Goal: Download file/media

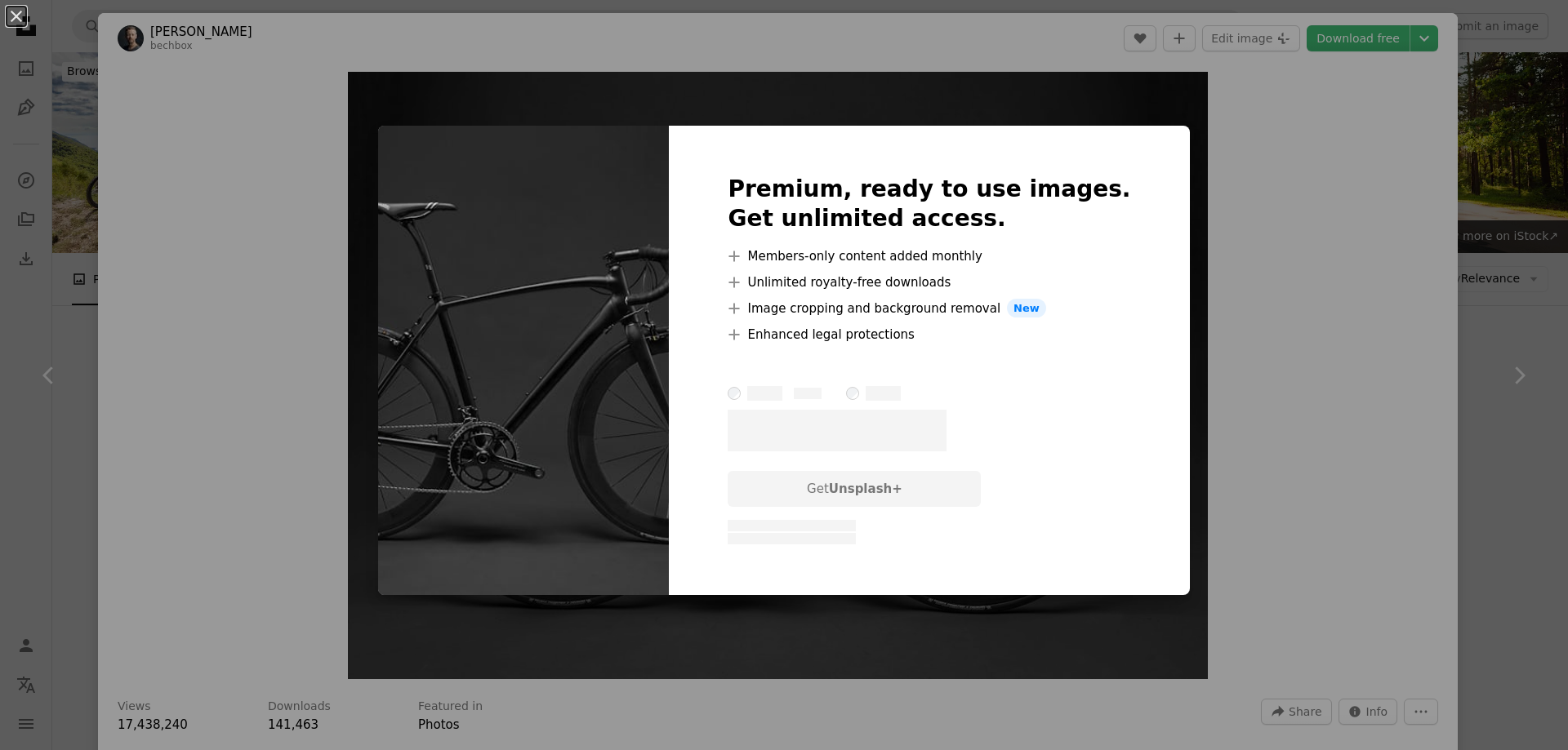
scroll to position [327, 0]
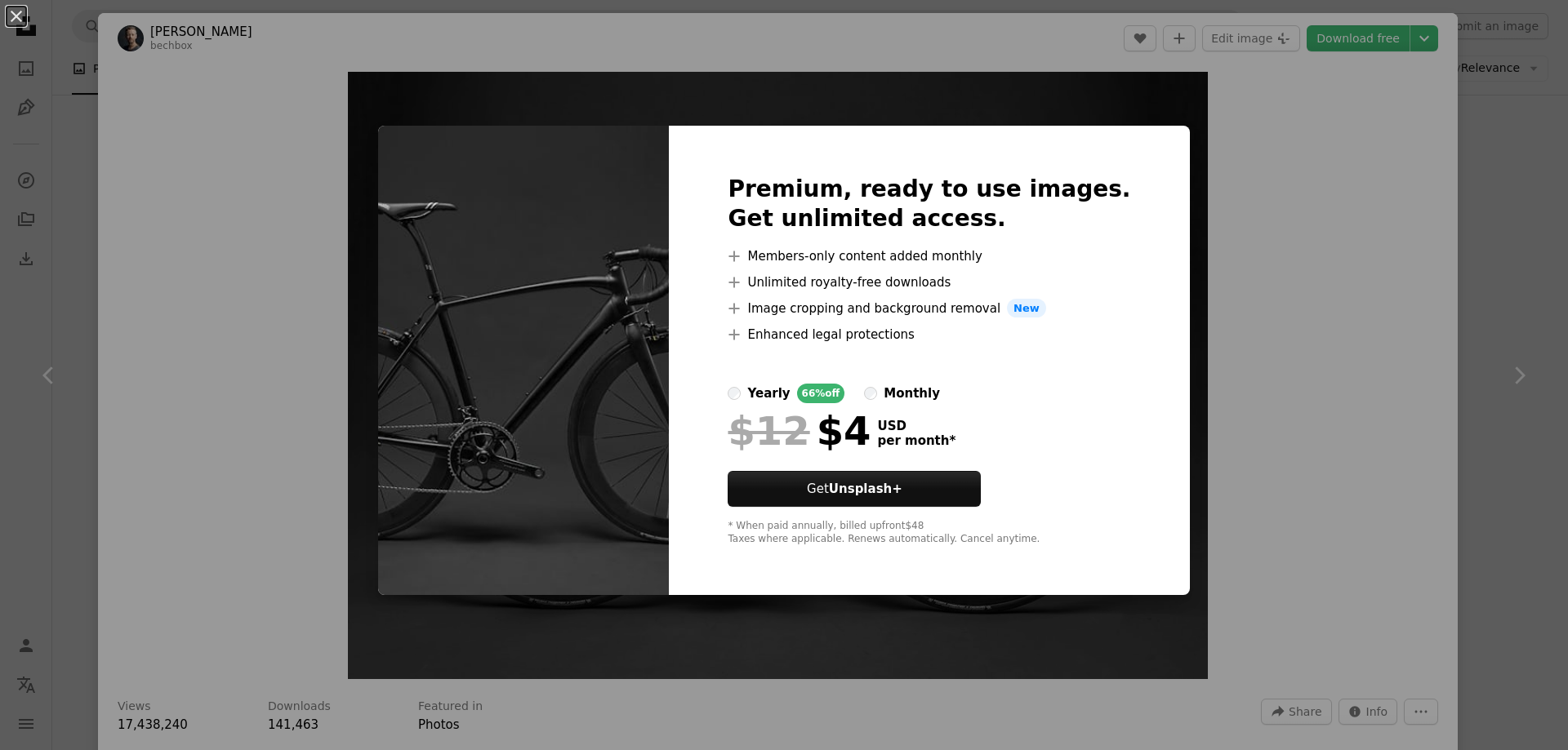
drag, startPoint x: 1249, startPoint y: 135, endPoint x: 1314, endPoint y: 139, distance: 65.1
click at [1250, 135] on div "An X shape Premium, ready to use images. Get unlimited access. A plus sign Memb…" at bounding box center [784, 375] width 1568 height 750
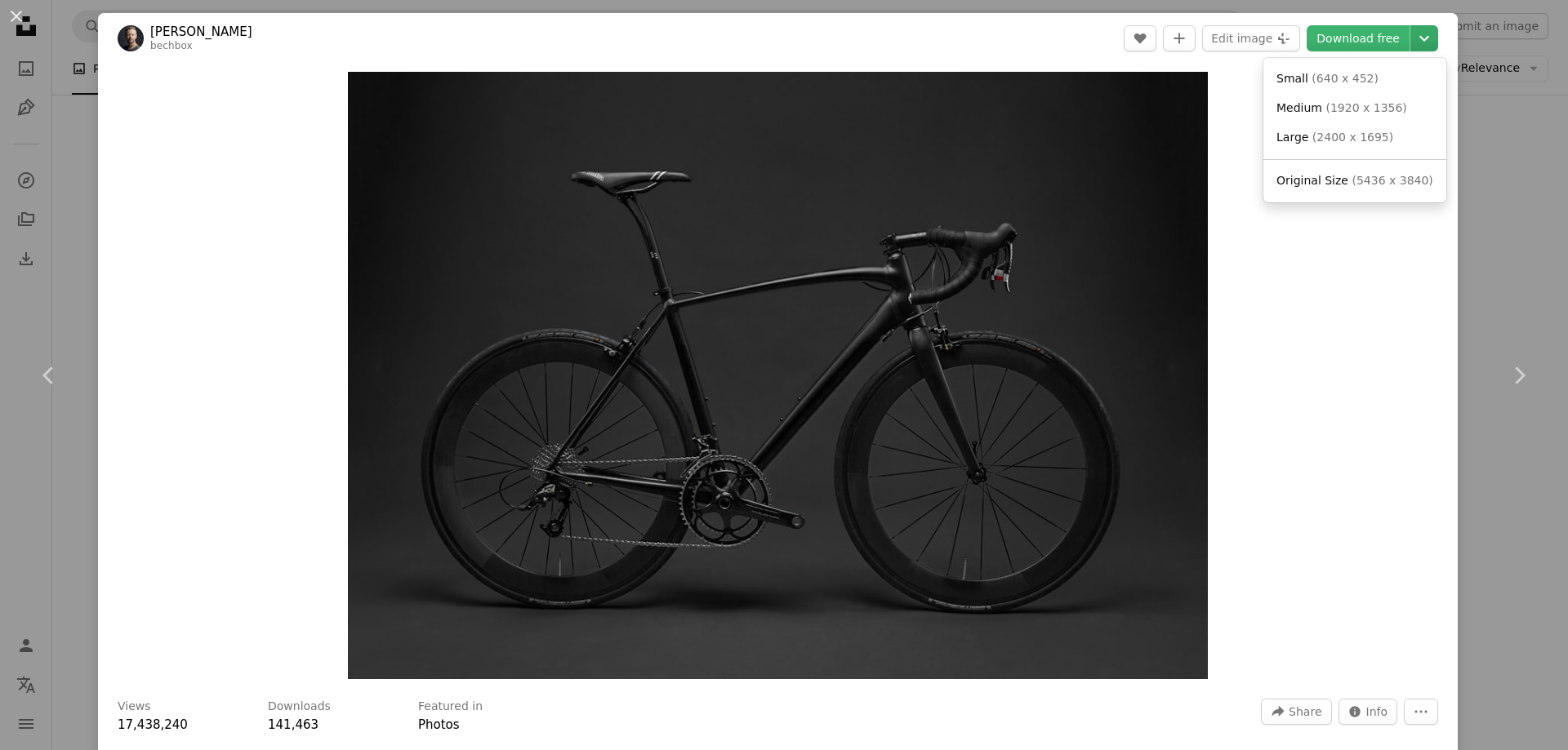
click at [1419, 41] on icon "Choose download size" at bounding box center [1424, 38] width 10 height 6
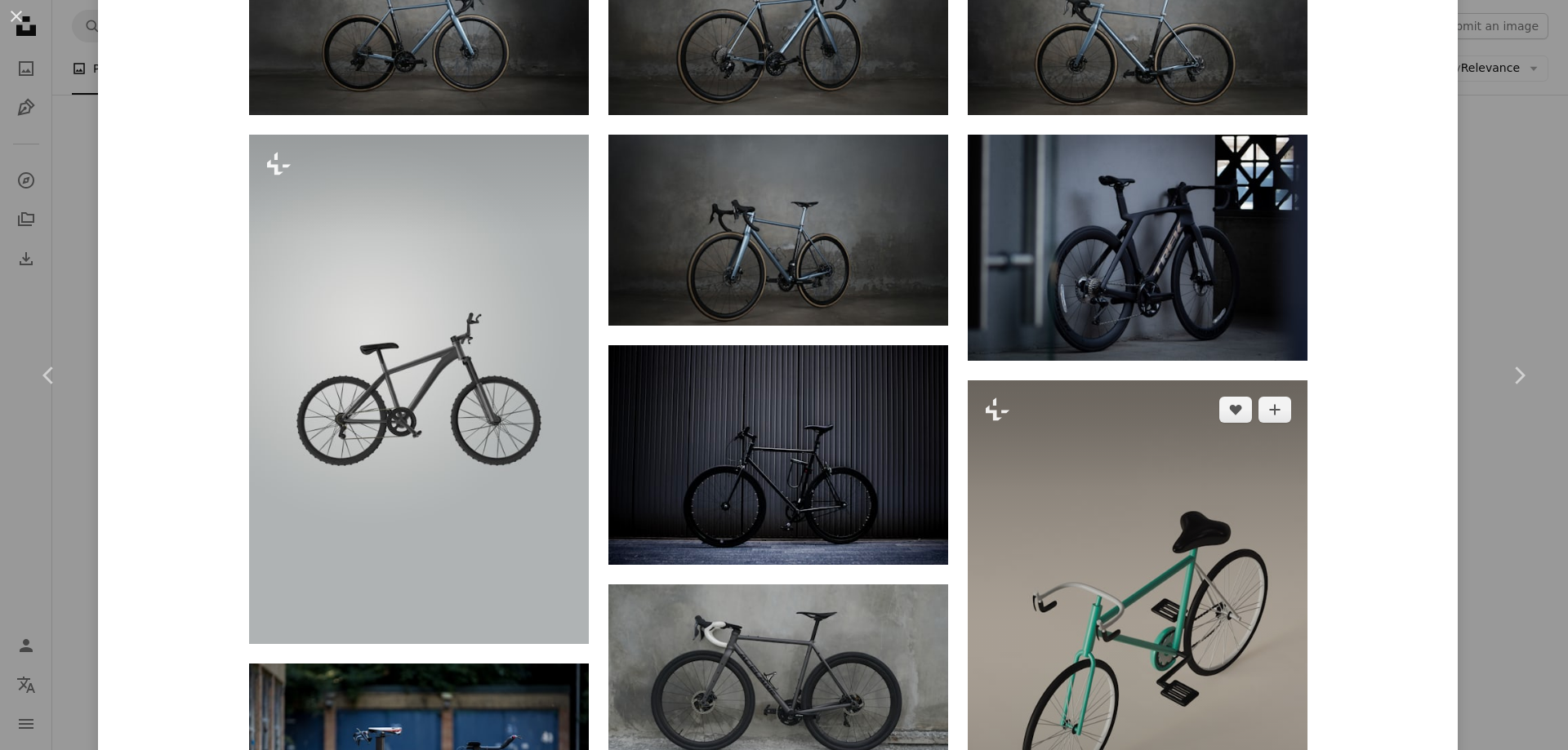
scroll to position [1388, 0]
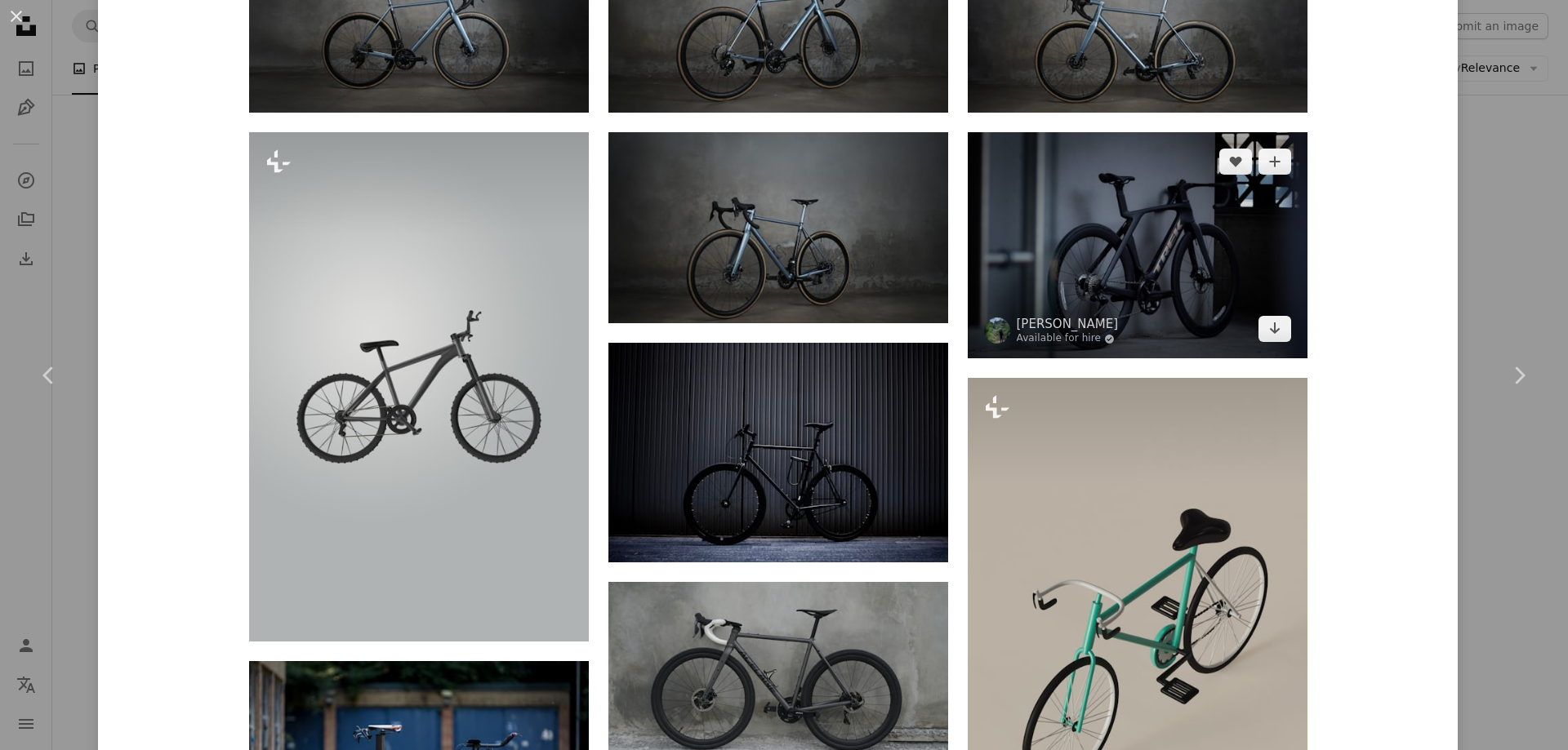
click at [1203, 248] on img at bounding box center [1138, 245] width 340 height 226
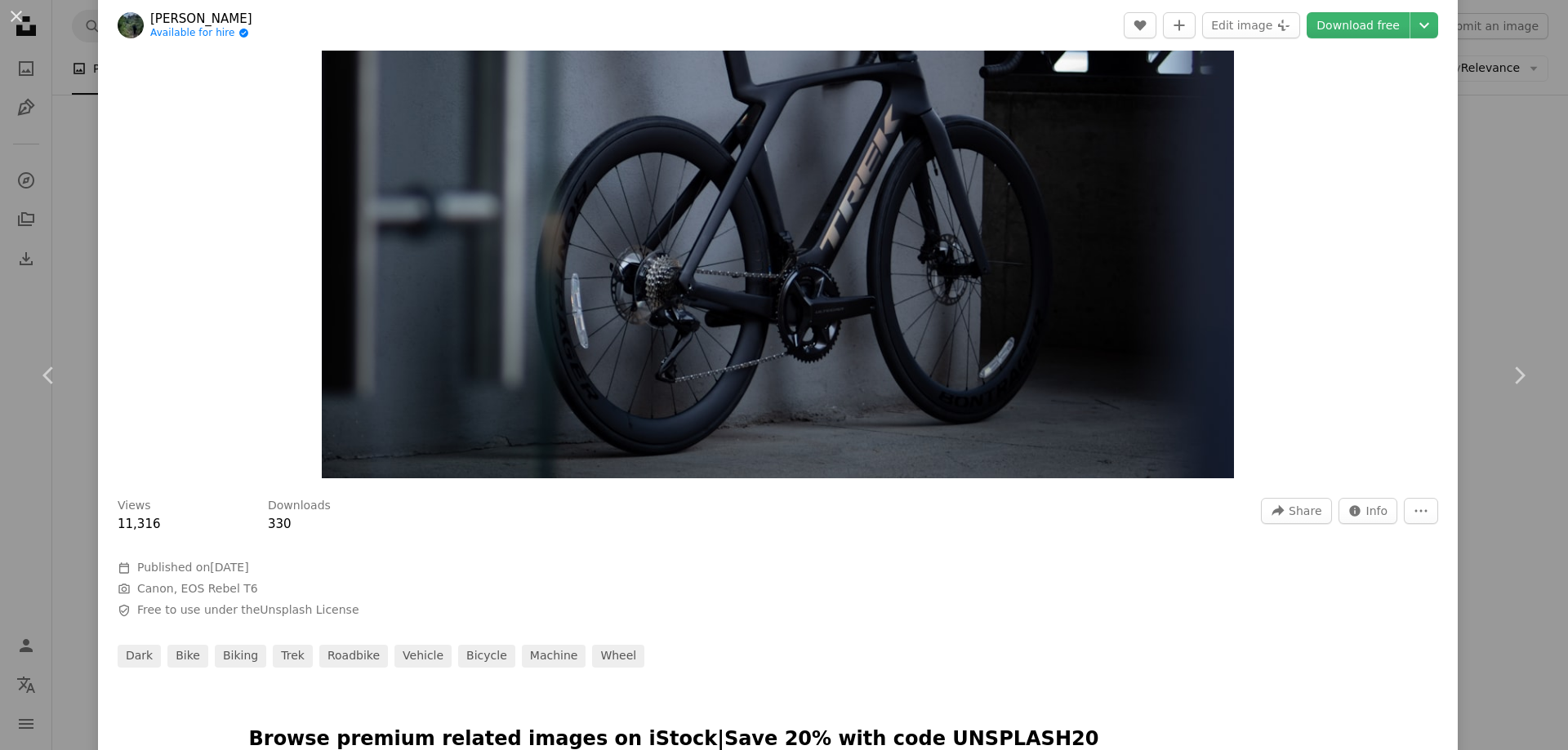
scroll to position [408, 0]
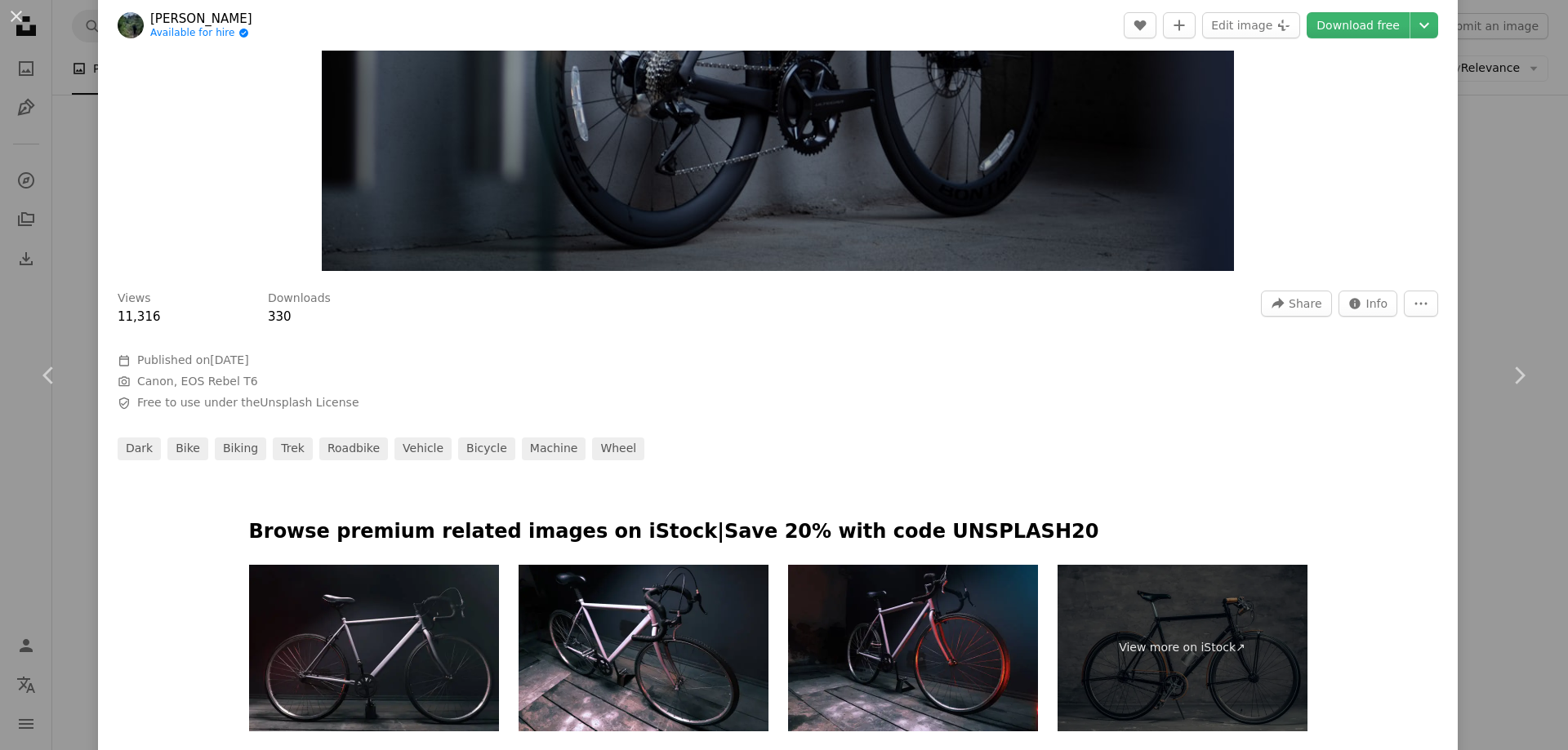
drag, startPoint x: 1280, startPoint y: 446, endPoint x: 1304, endPoint y: 508, distance: 66.5
click at [1281, 446] on div "dark bike biking trek roadbike vehicle bicycle machine wheel" at bounding box center [777, 449] width 1320 height 23
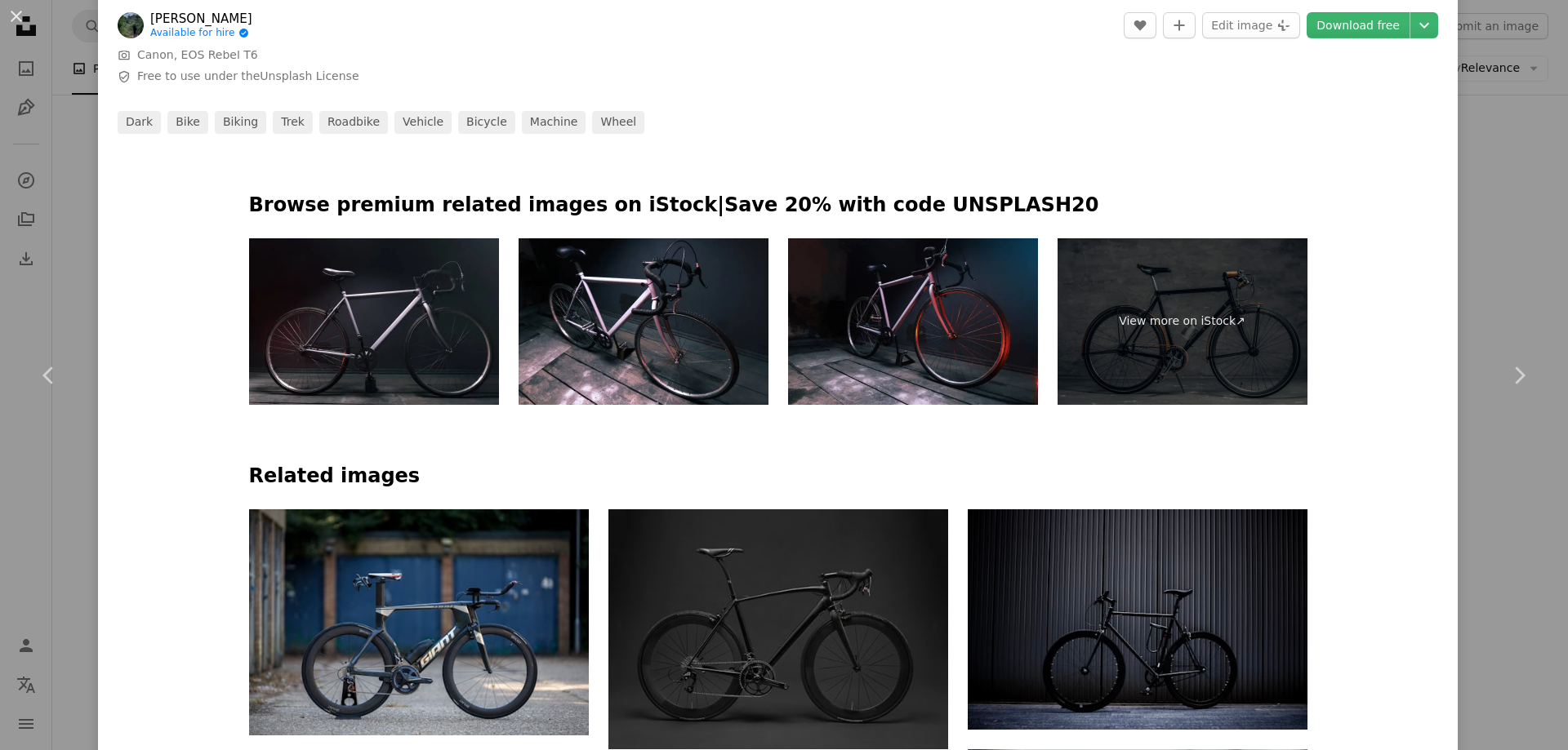
scroll to position [980, 0]
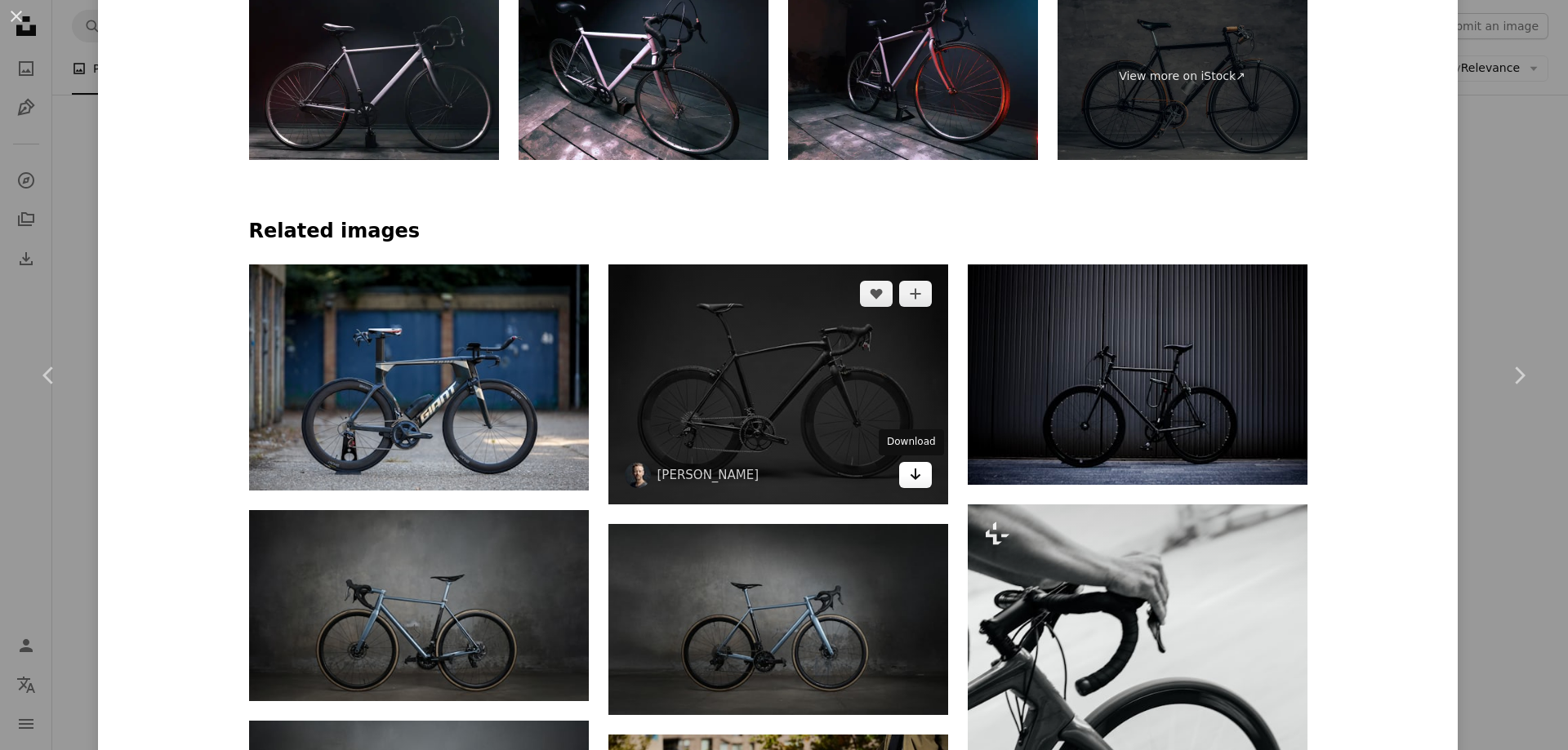
click at [909, 470] on icon "Arrow pointing down" at bounding box center [916, 474] width 13 height 19
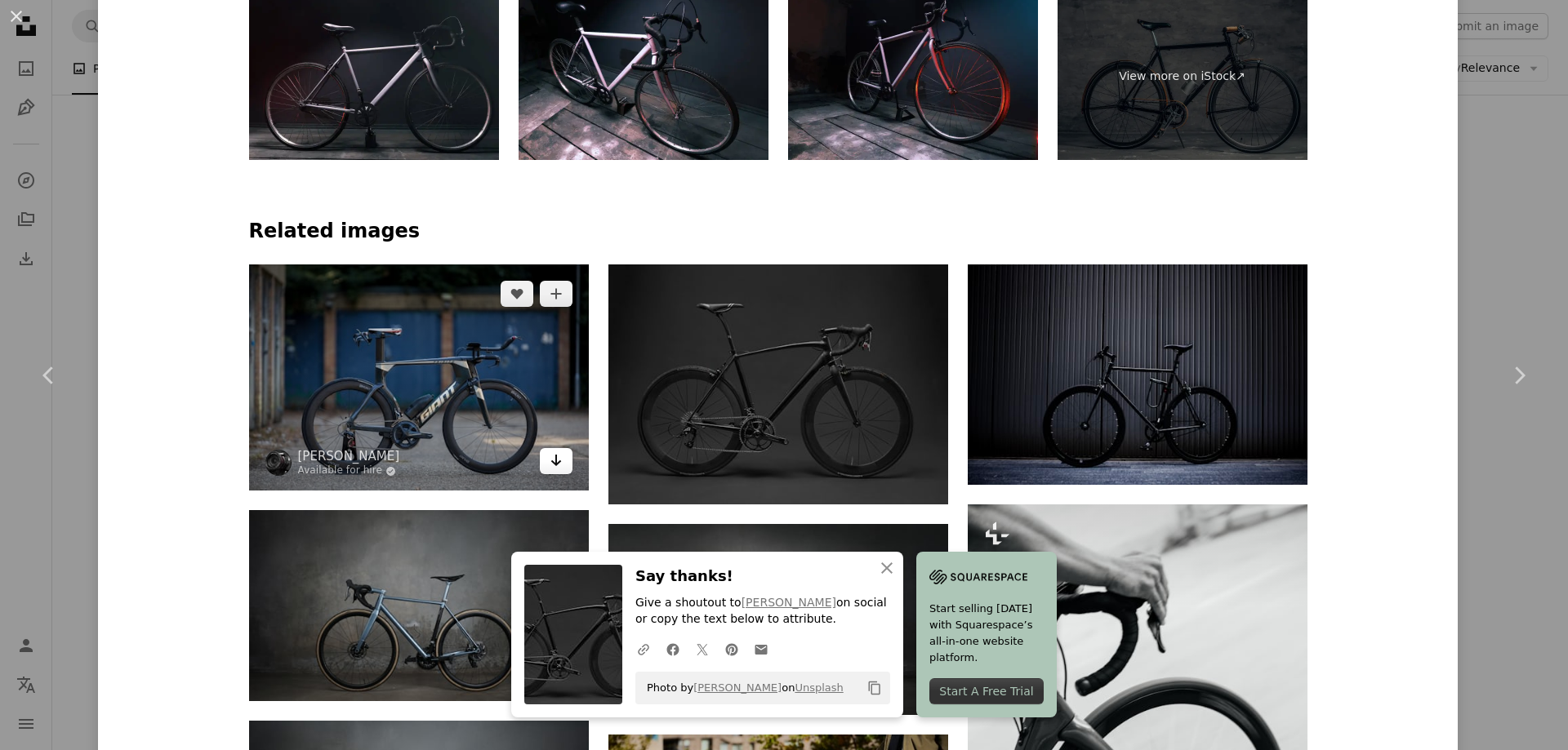
click at [552, 463] on icon "Download" at bounding box center [555, 460] width 11 height 12
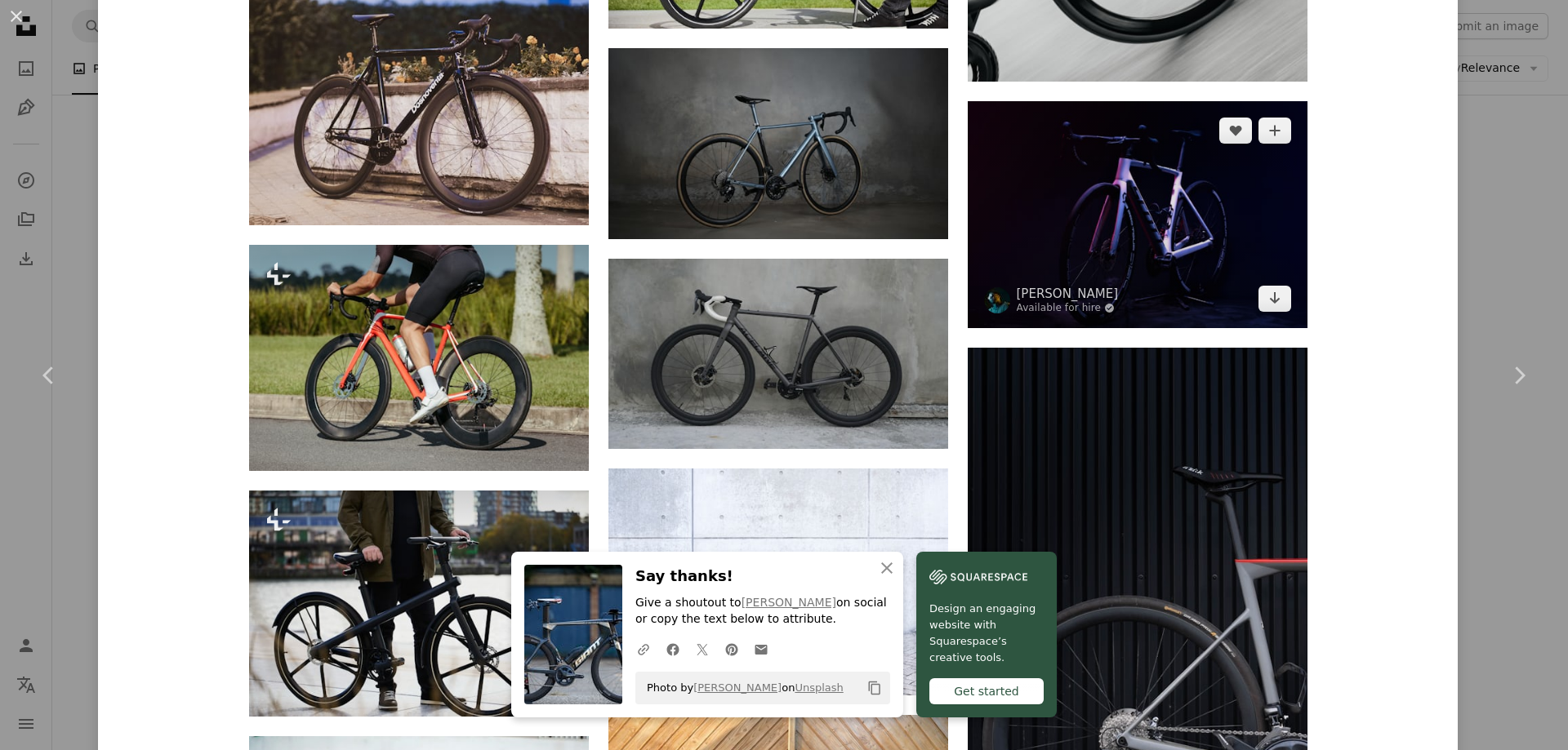
scroll to position [1959, 0]
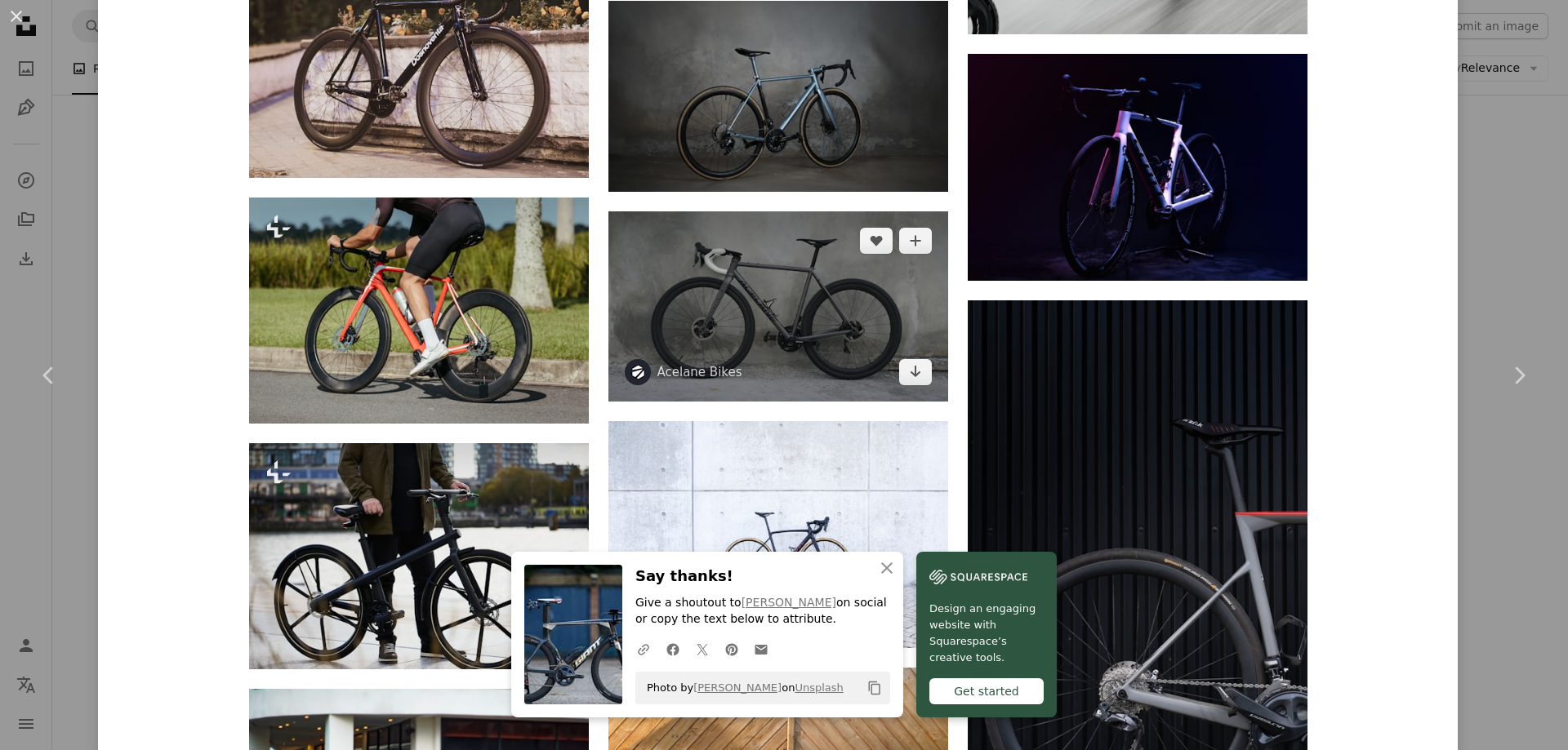
click at [849, 319] on img at bounding box center [778, 306] width 340 height 191
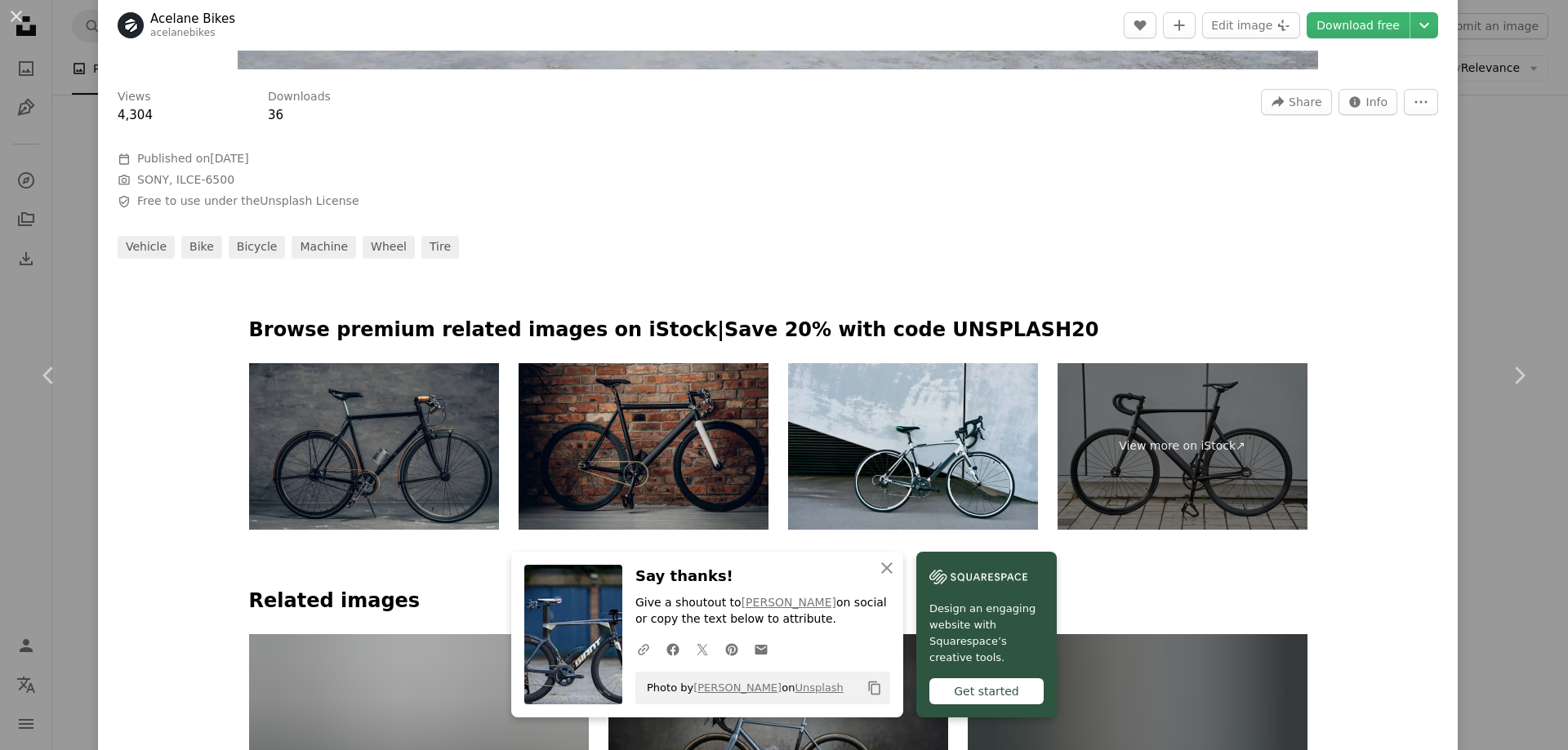
scroll to position [653, 0]
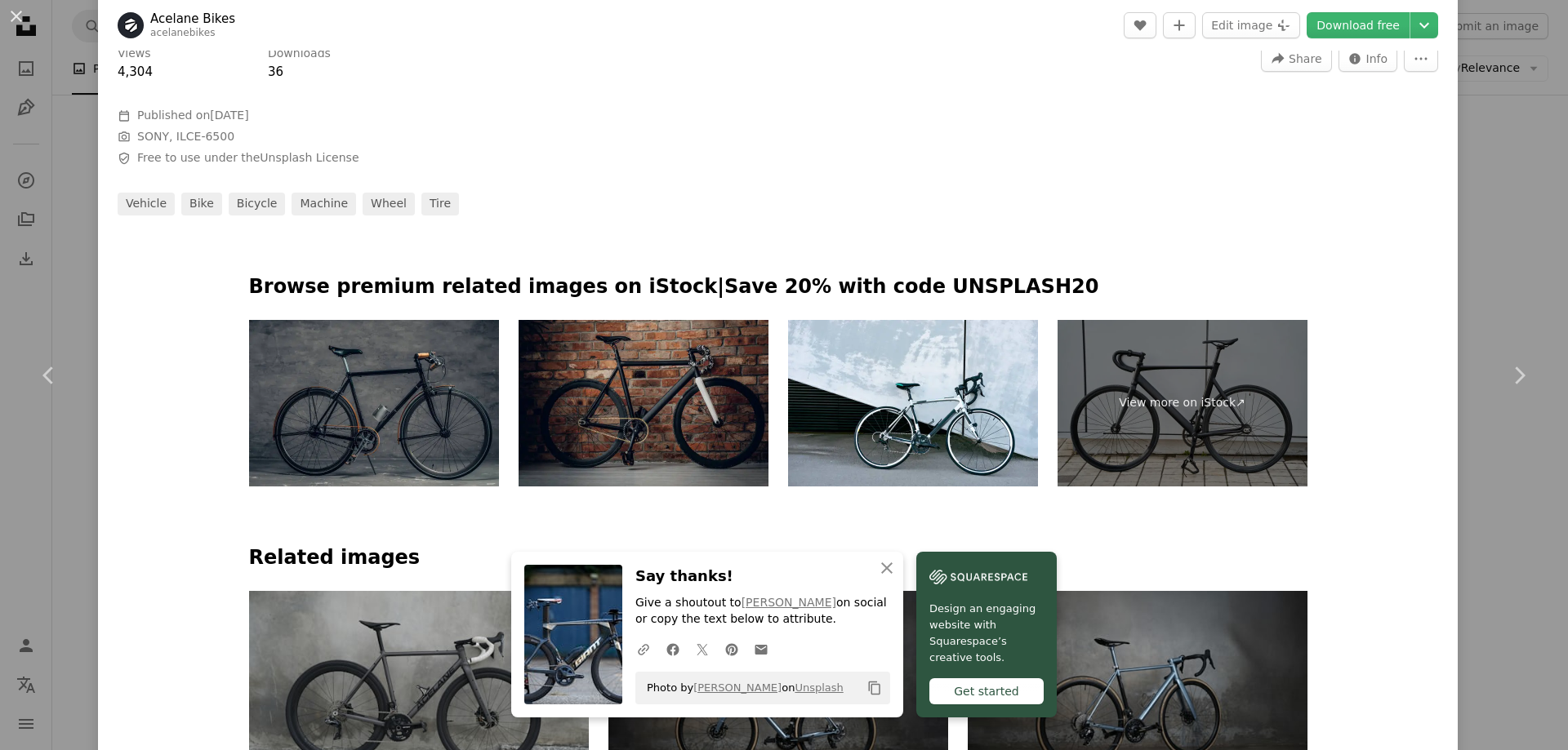
click at [1368, 27] on link "Download free" at bounding box center [1358, 25] width 103 height 26
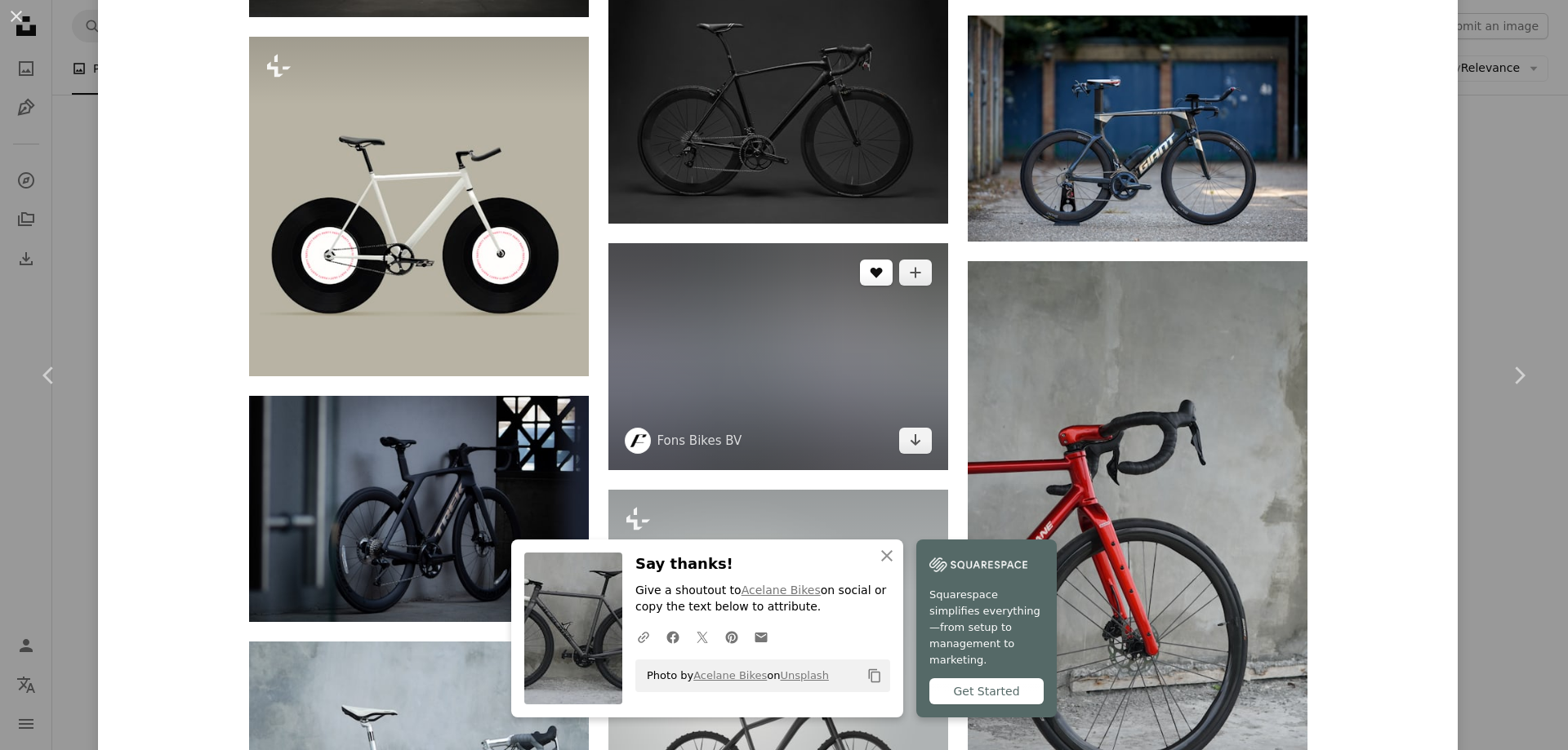
scroll to position [2367, 0]
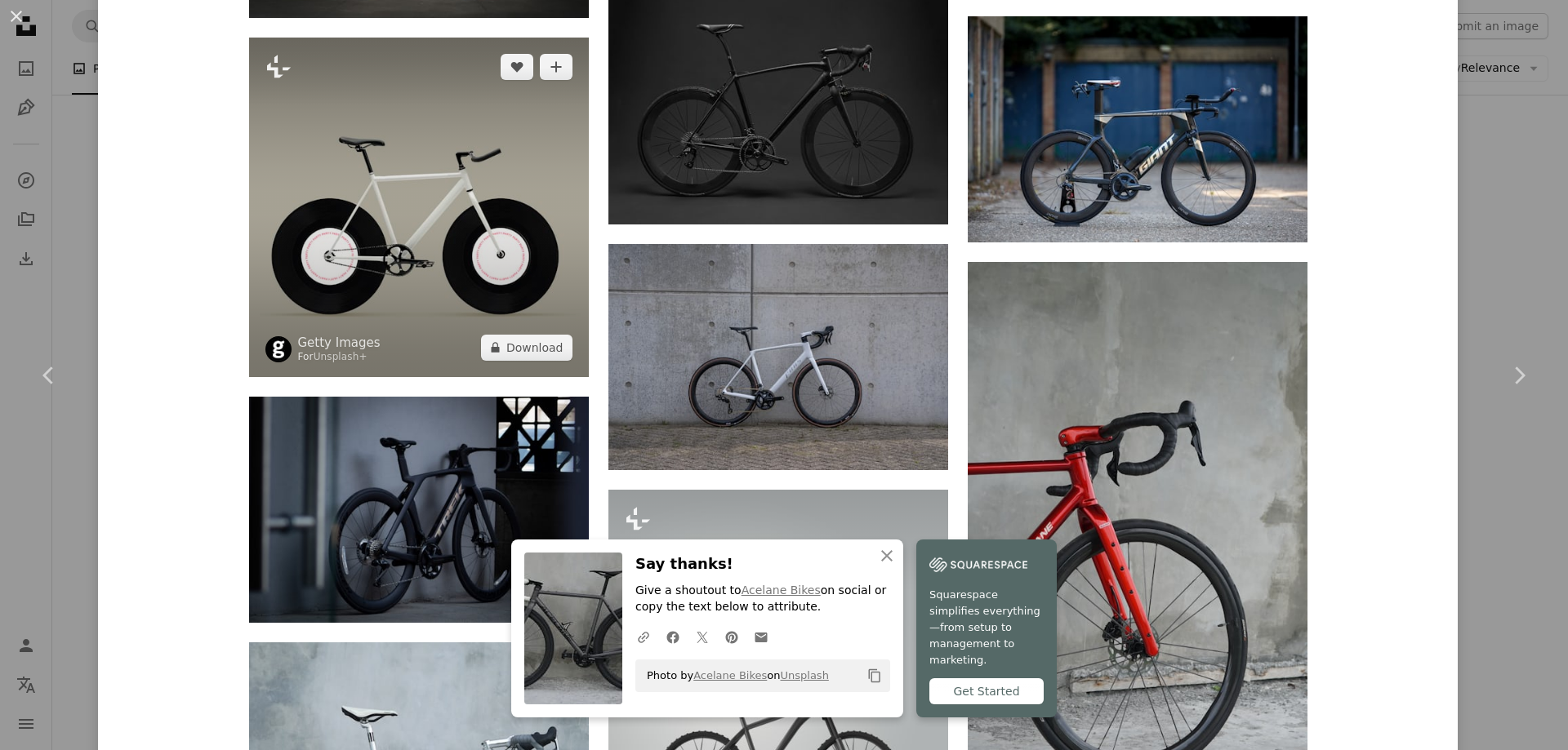
click at [565, 270] on img at bounding box center [419, 207] width 340 height 340
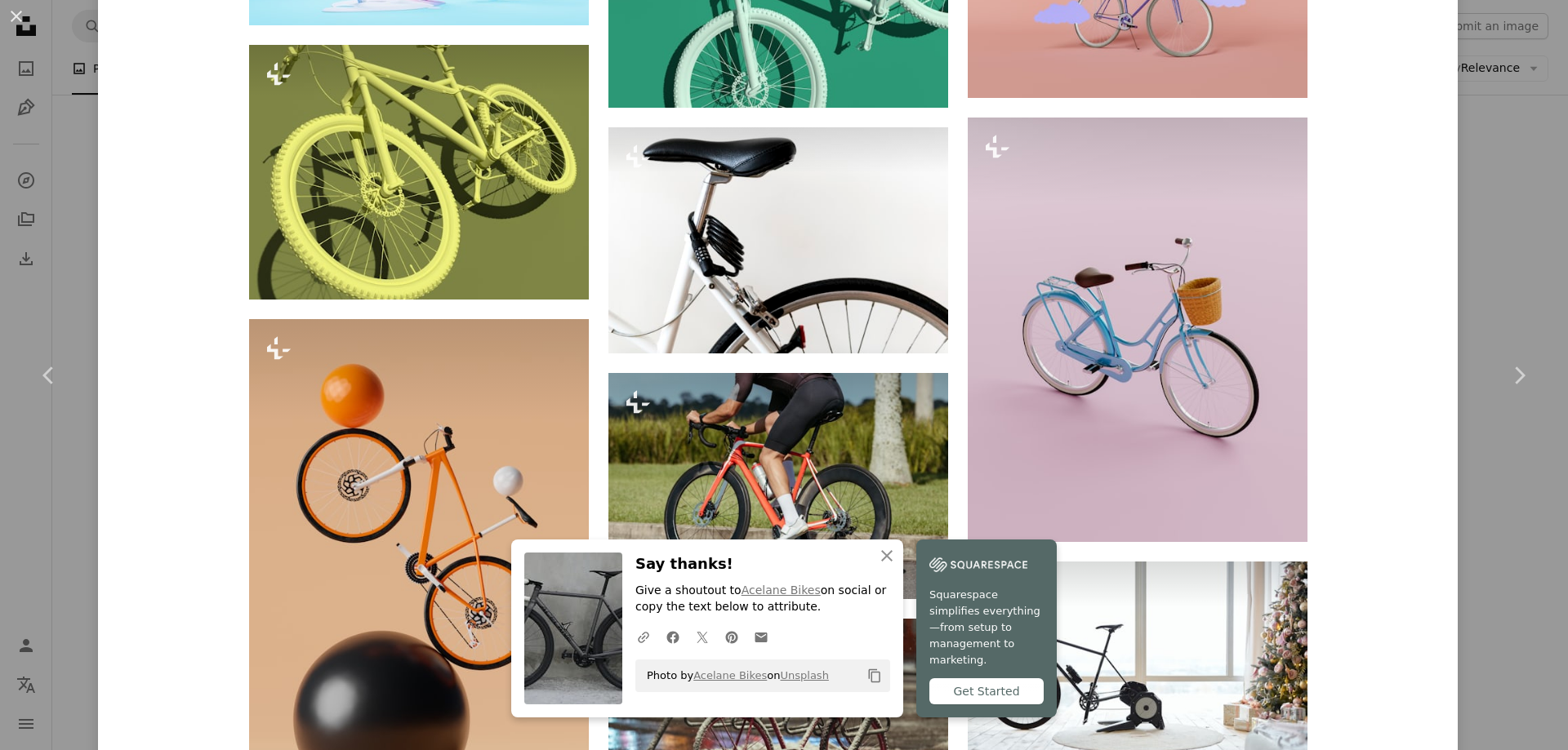
scroll to position [3836, 0]
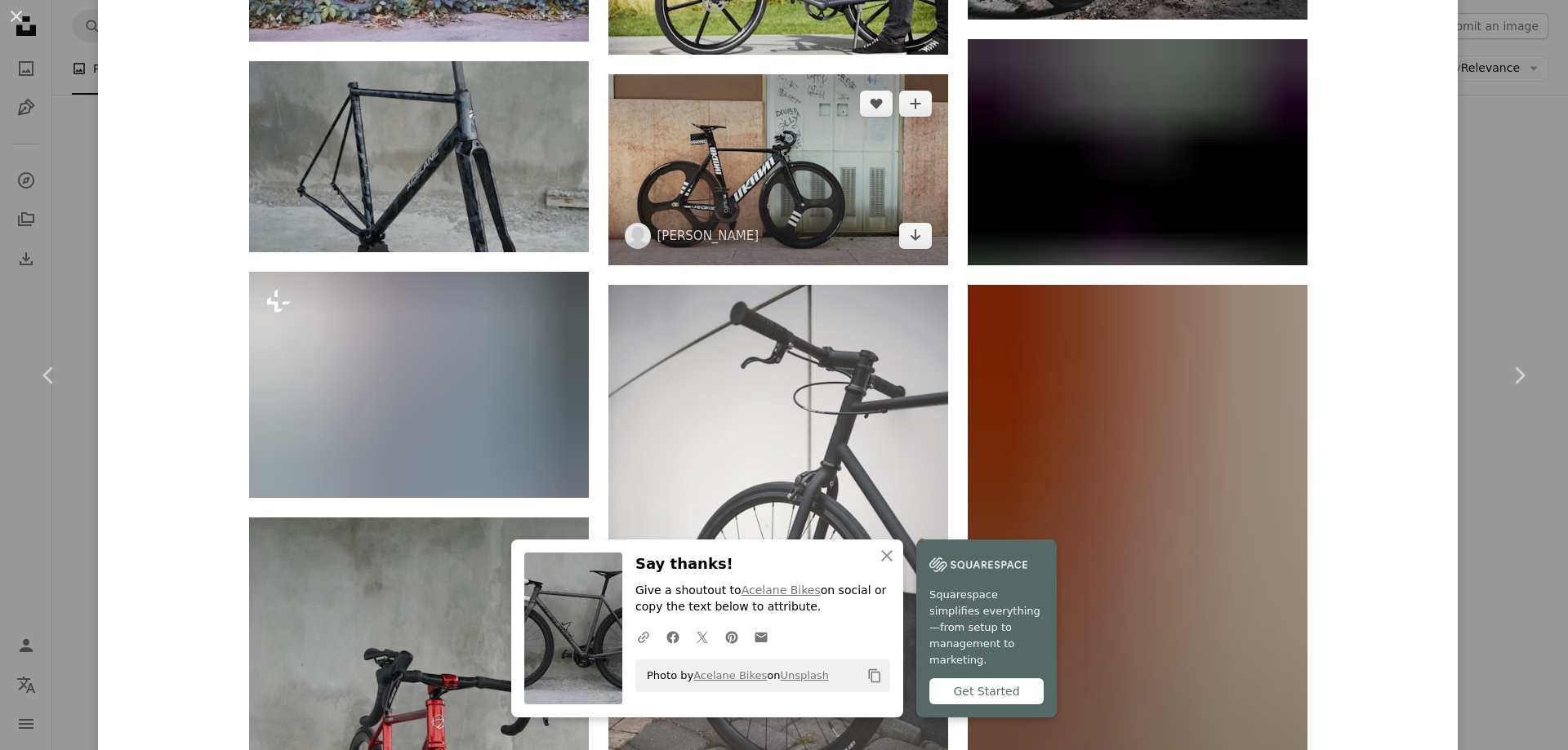
scroll to position [5061, 0]
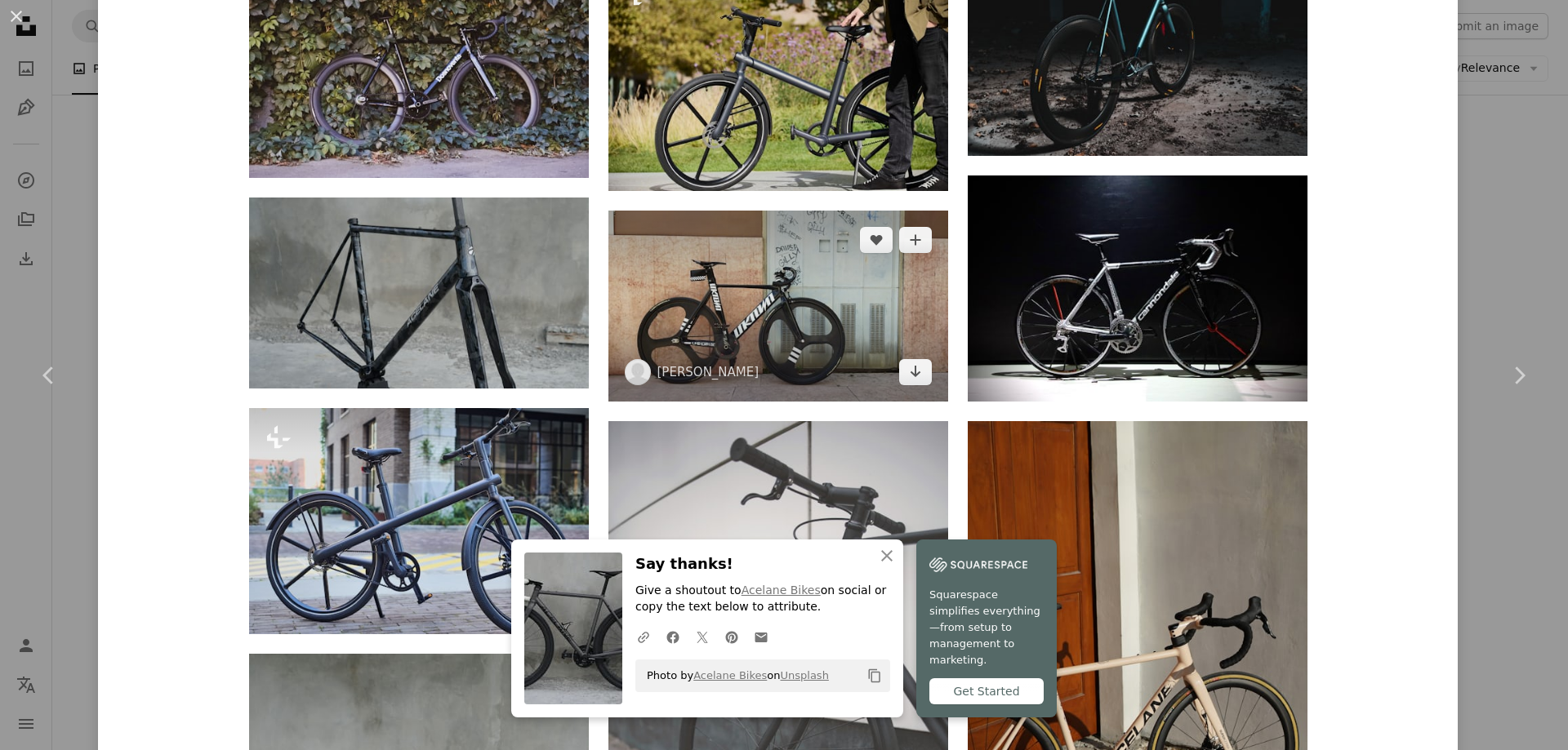
click at [813, 302] on img at bounding box center [778, 305] width 340 height 191
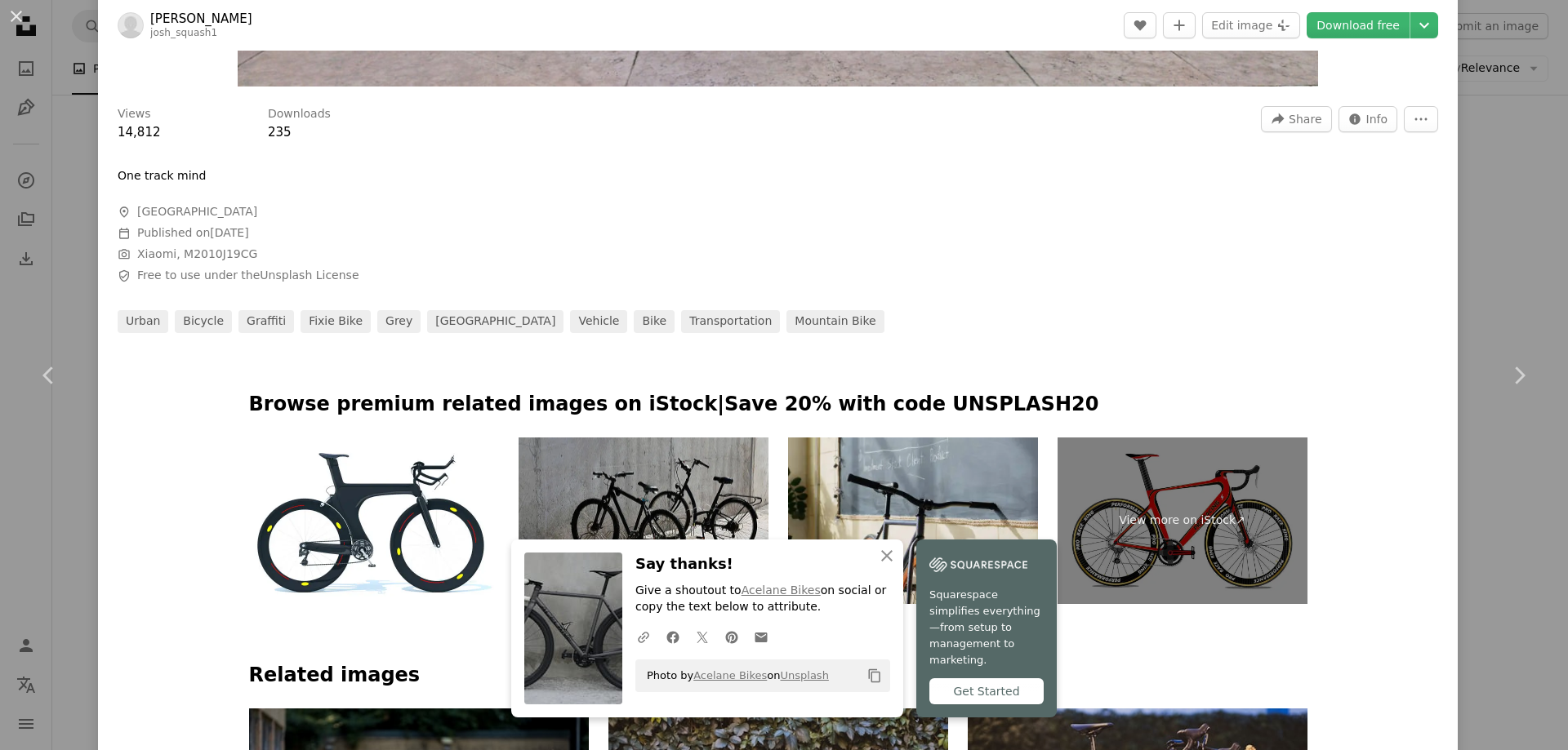
scroll to position [816, 0]
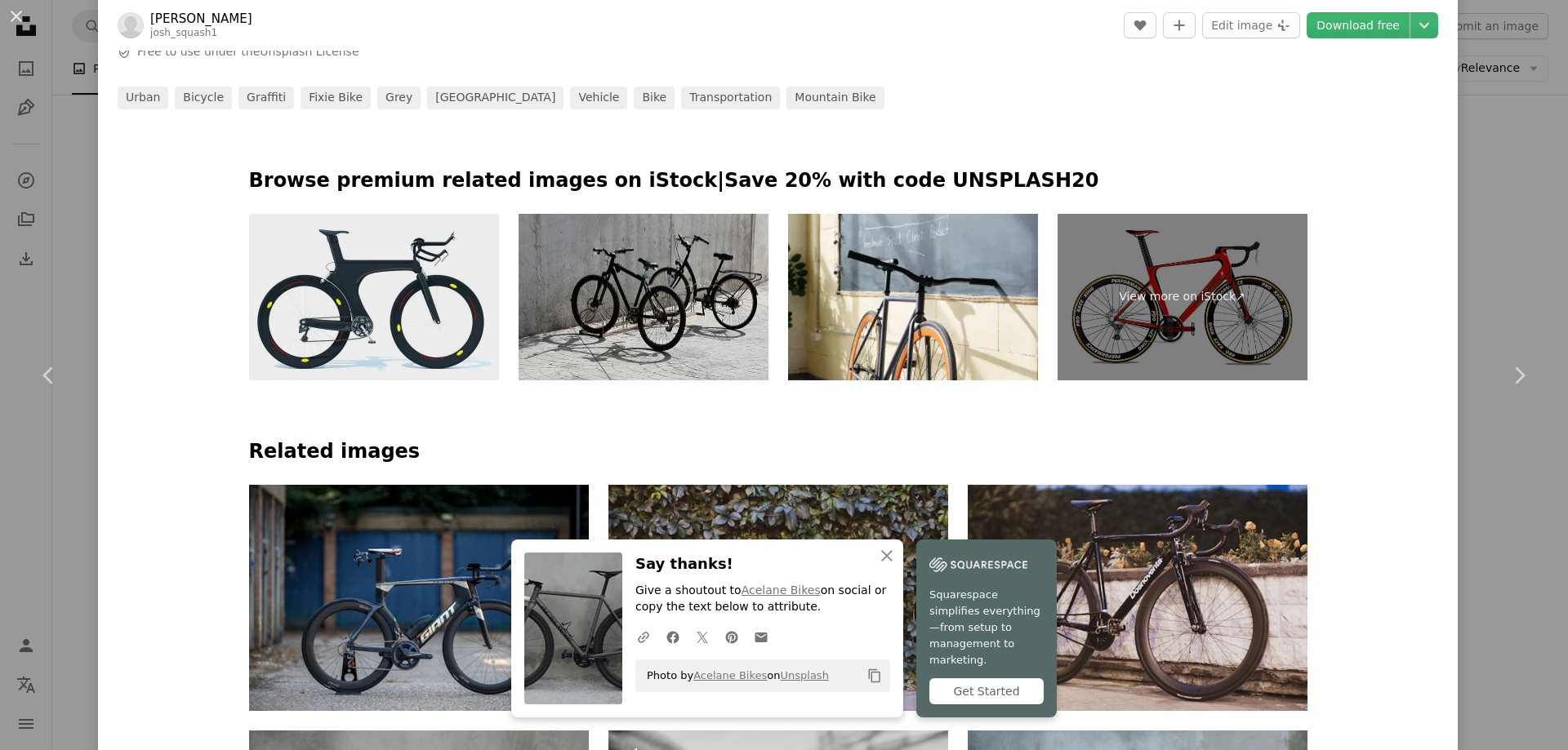
click at [368, 319] on img at bounding box center [374, 297] width 250 height 166
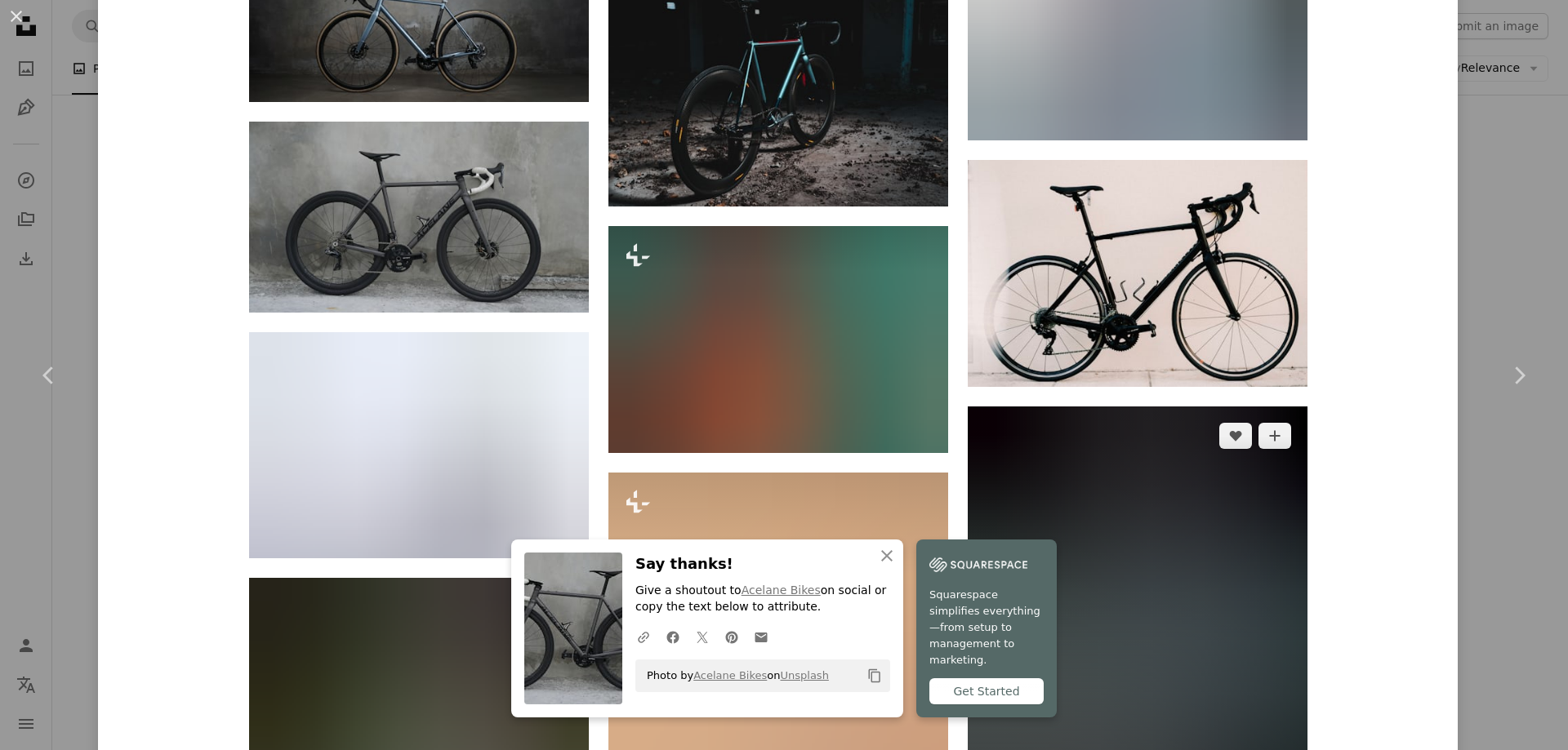
scroll to position [2775, 0]
